Goal: Navigation & Orientation: Understand site structure

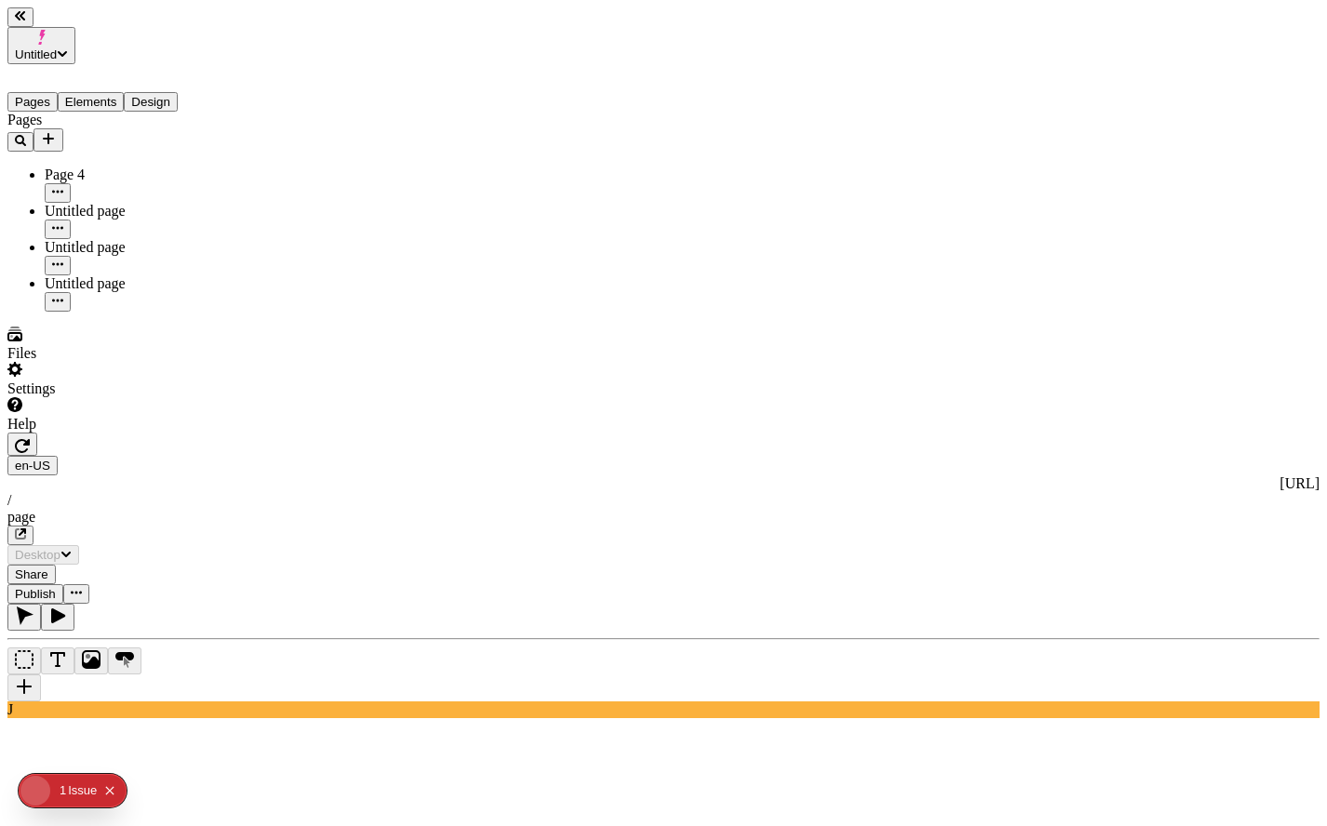
click at [187, 397] on div "Settings" at bounding box center [118, 379] width 223 height 35
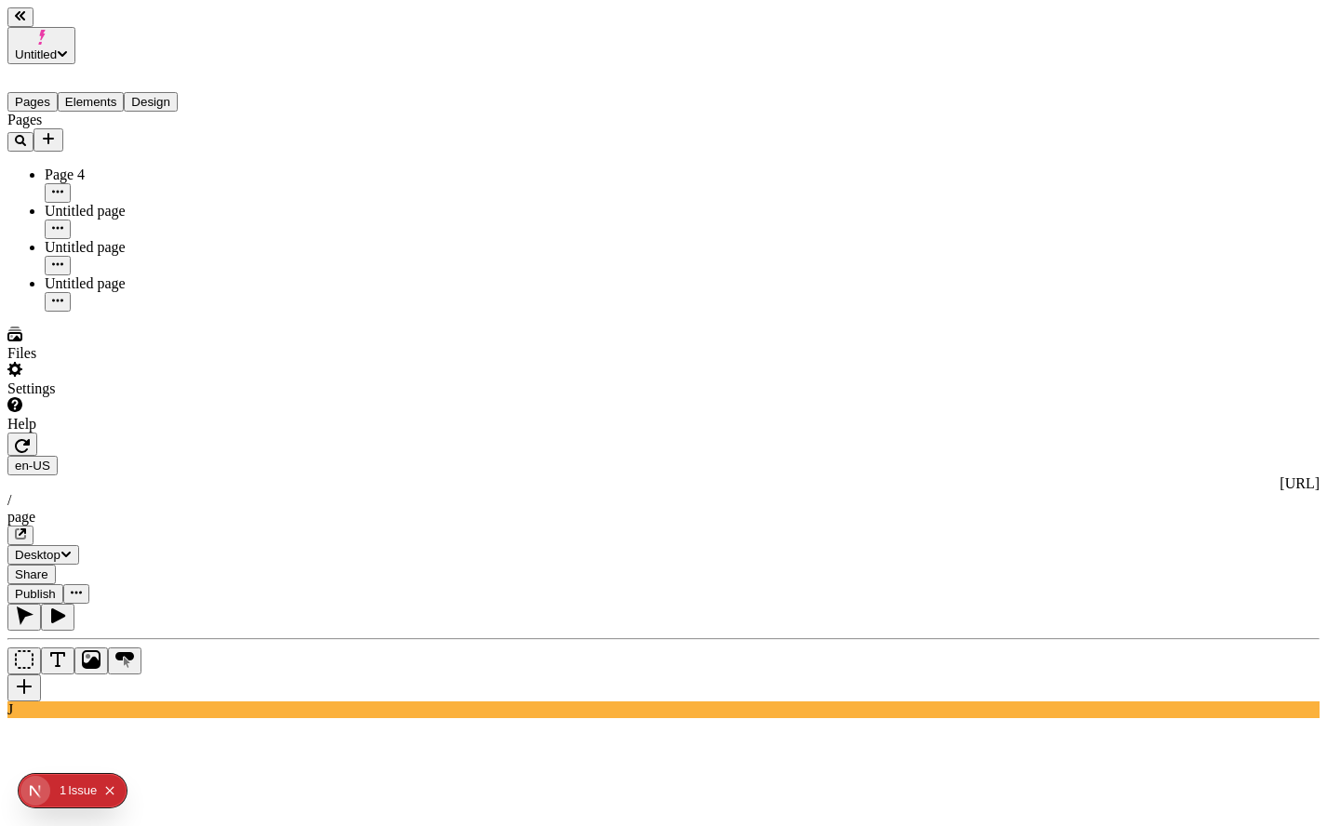
click at [57, 47] on span "Untitled" at bounding box center [36, 54] width 42 height 14
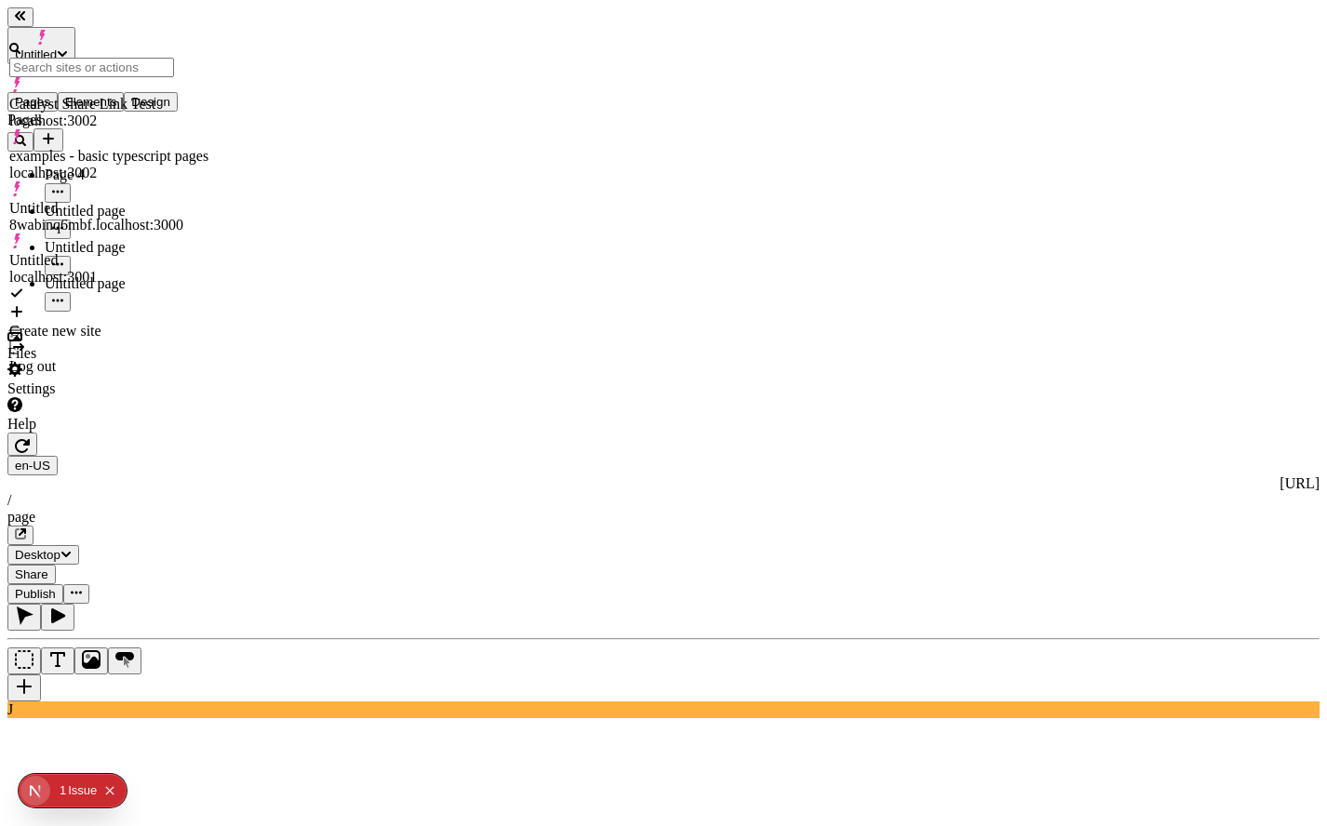
click at [112, 308] on div "Pages Page 4 Untitled page Untitled page Untitled page" at bounding box center [118, 212] width 223 height 200
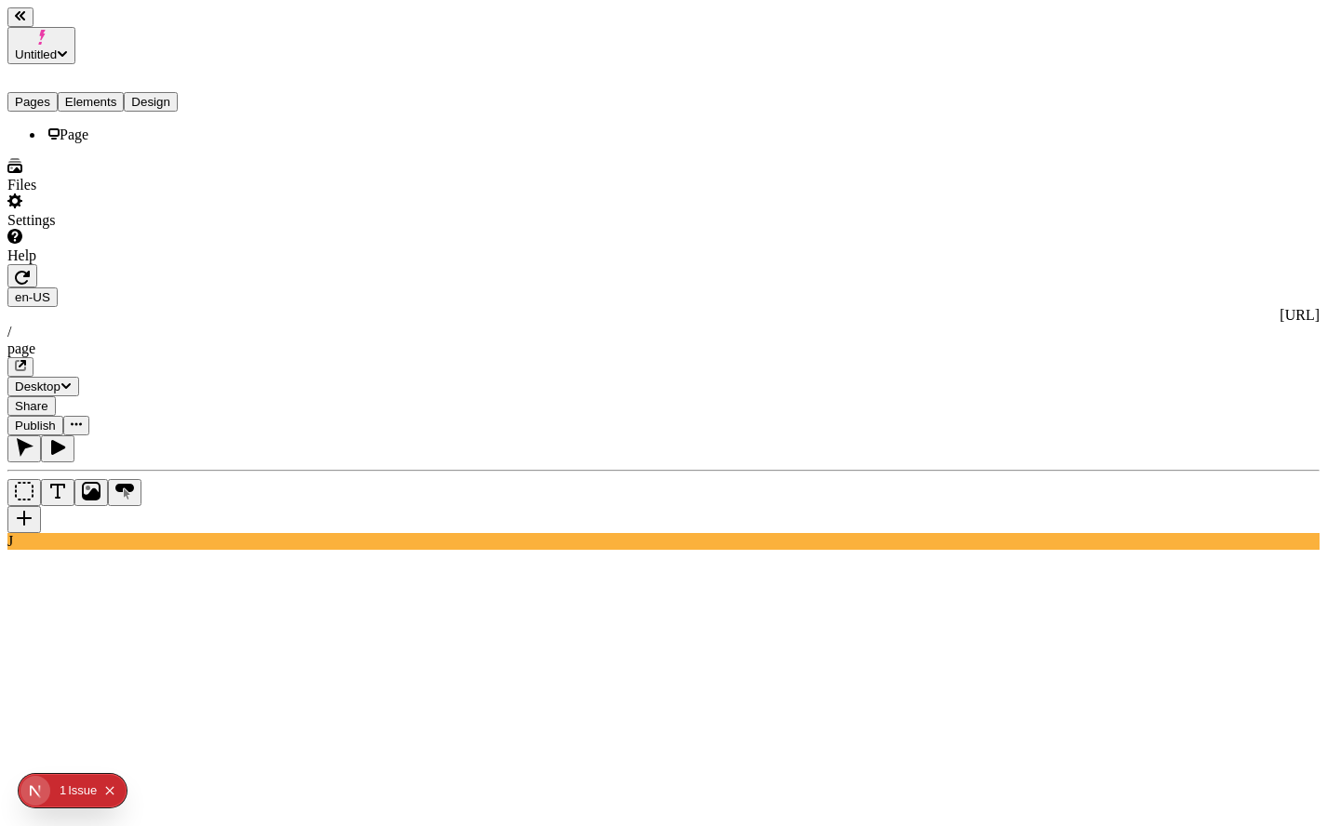
click at [119, 92] on button "Elements" at bounding box center [91, 102] width 67 height 20
click at [178, 92] on button "Design" at bounding box center [151, 102] width 54 height 20
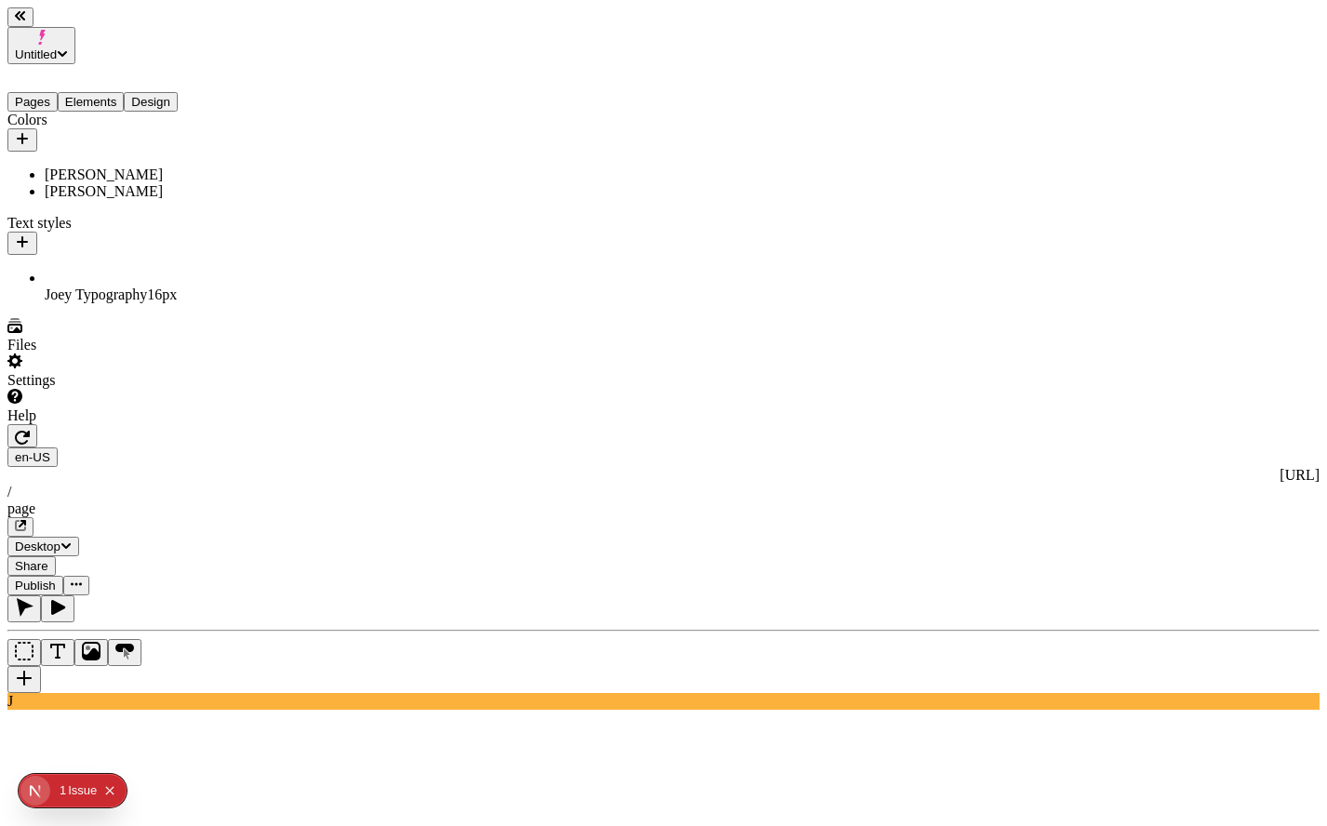
click at [107, 92] on button "Elements" at bounding box center [91, 102] width 67 height 20
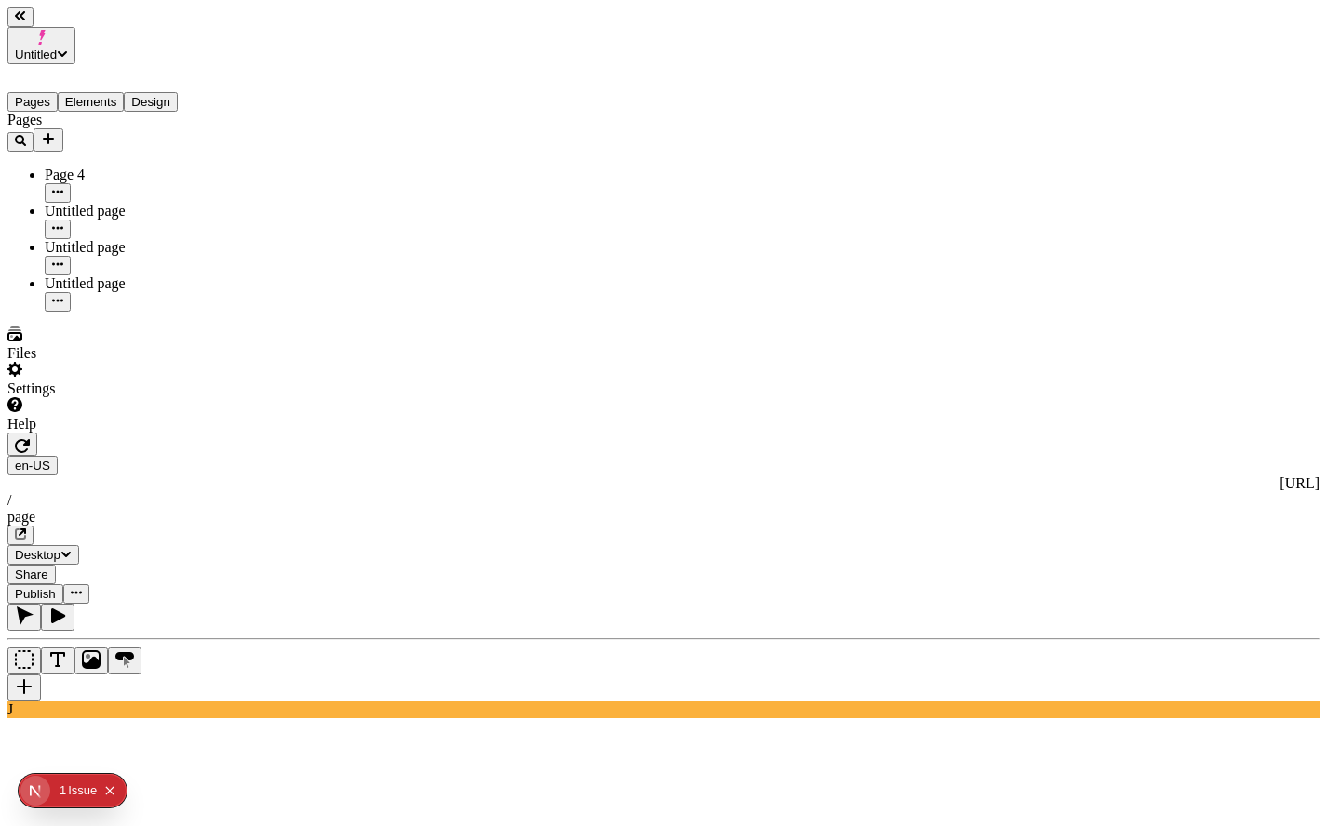
click at [36, 92] on button "Pages" at bounding box center [32, 102] width 50 height 20
click at [77, 792] on div "Issue s" at bounding box center [85, 791] width 35 height 34
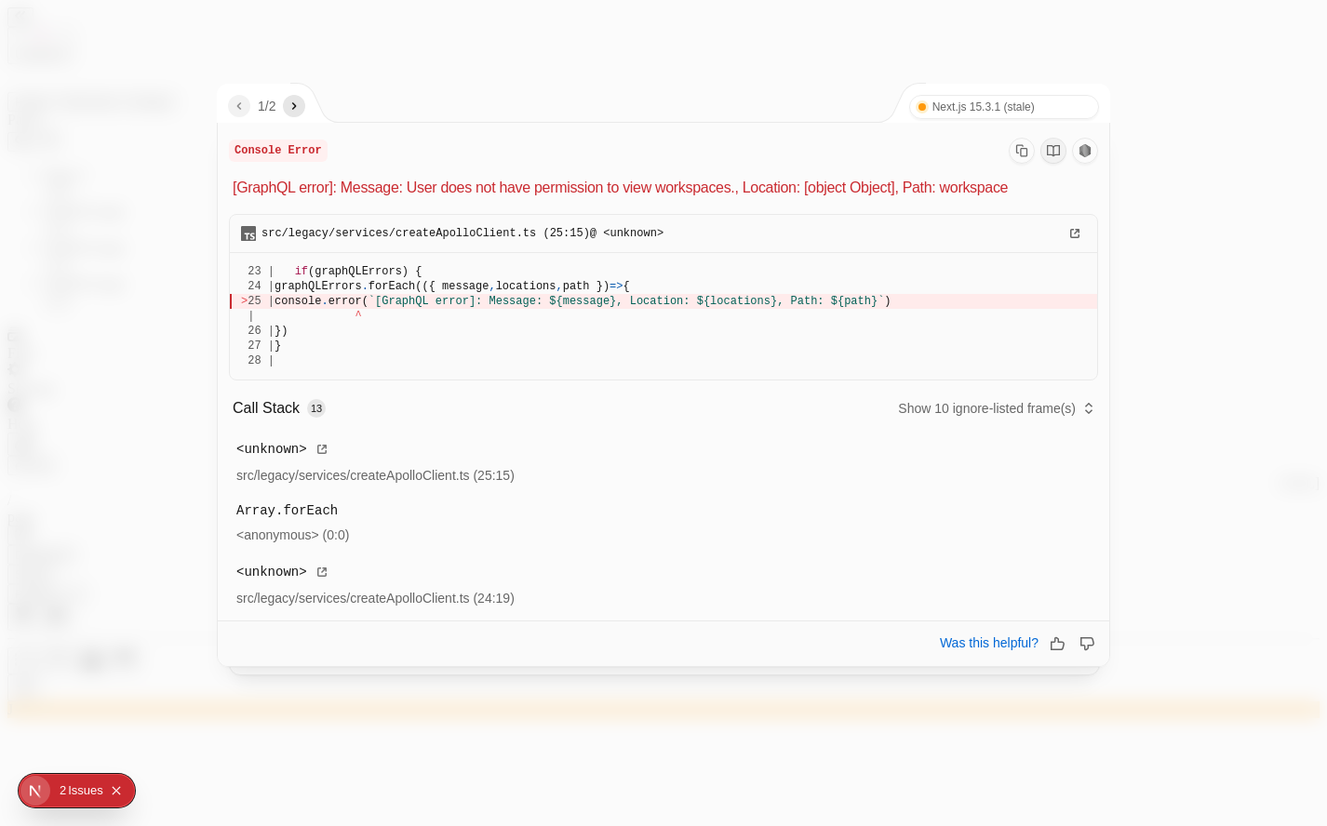
click at [297, 103] on icon "next" at bounding box center [294, 106] width 15 height 15
click at [251, 108] on nav "2 / 2" at bounding box center [266, 106] width 77 height 22
drag, startPoint x: 495, startPoint y: 83, endPoint x: 461, endPoint y: 94, distance: 36.2
click at [494, 84] on div "2 / 2 Next.js 15.3.1 (stale) Turbopack" at bounding box center [665, 103] width 894 height 39
drag, startPoint x: 270, startPoint y: 117, endPoint x: 243, endPoint y: 105, distance: 29.6
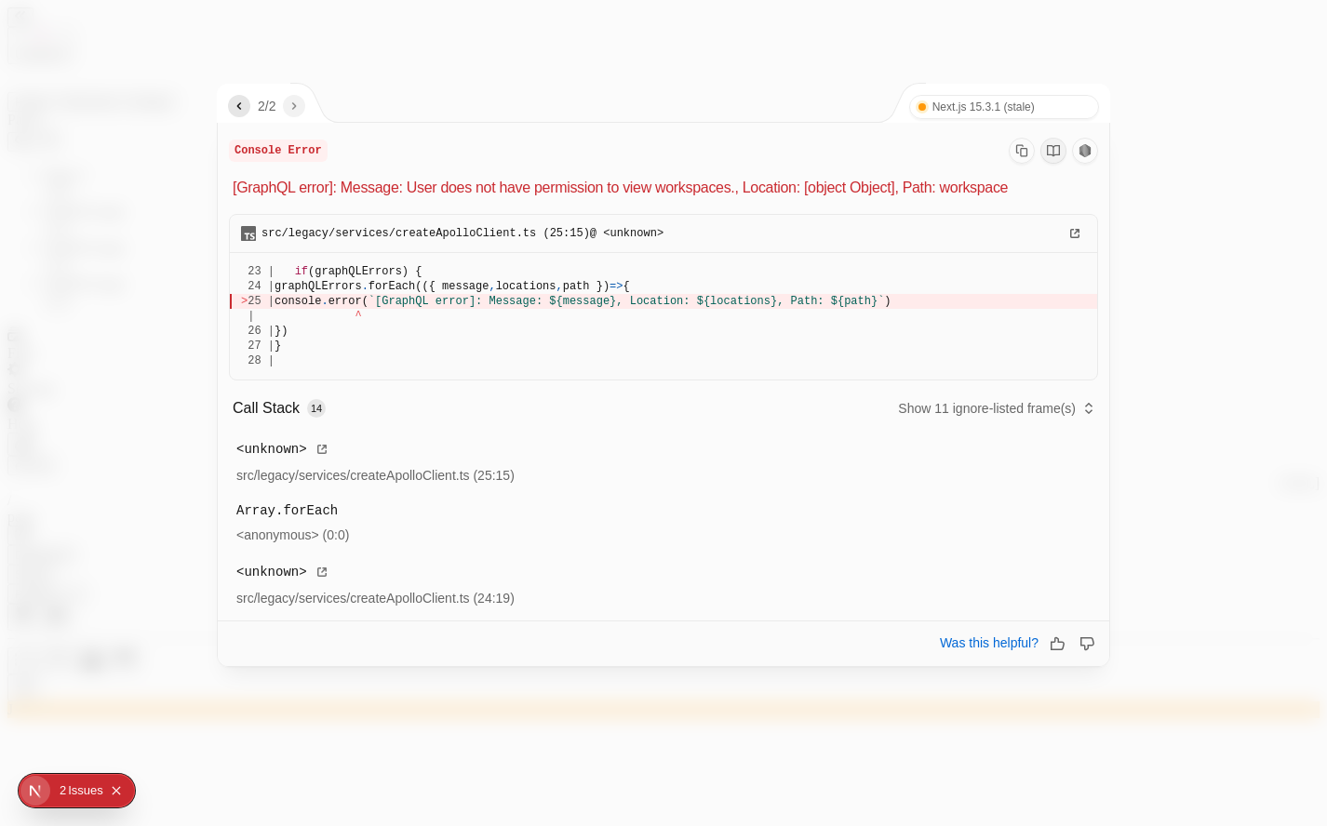
click at [270, 117] on nav "2 / 2" at bounding box center [266, 106] width 77 height 22
click at [232, 101] on button "button" at bounding box center [239, 106] width 22 height 22
click at [1230, 59] on div at bounding box center [663, 413] width 1327 height 826
